Goal: Register for event/course

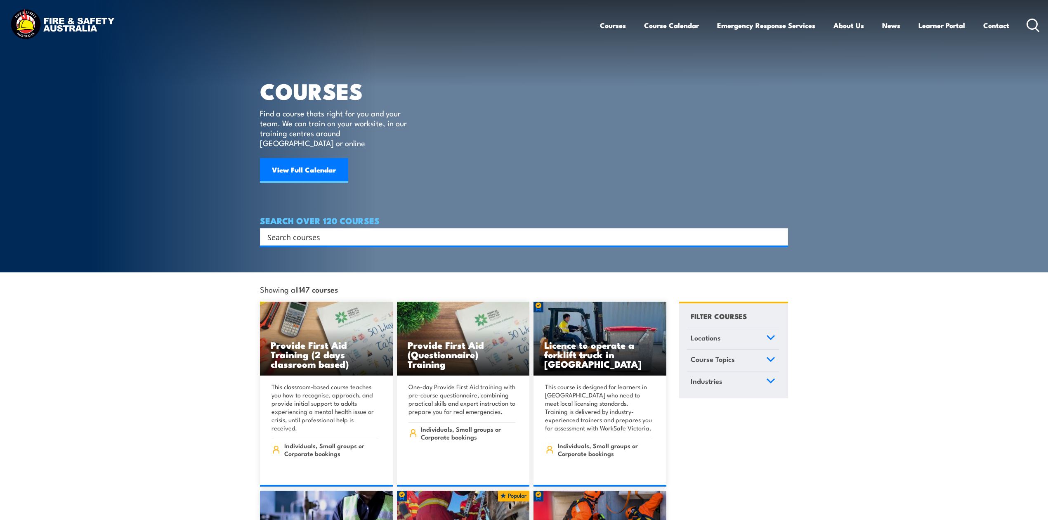
click at [312, 231] on input "Search input" at bounding box center [518, 237] width 502 height 12
type input "w"
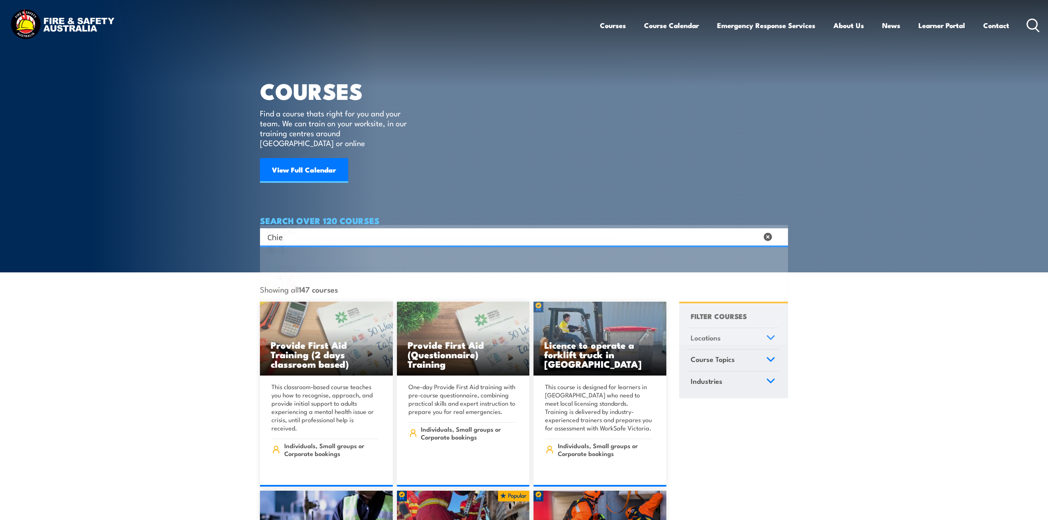
type input "Chie"
click at [339, 250] on span at bounding box center [523, 262] width 523 height 39
